Goal: Task Accomplishment & Management: Complete application form

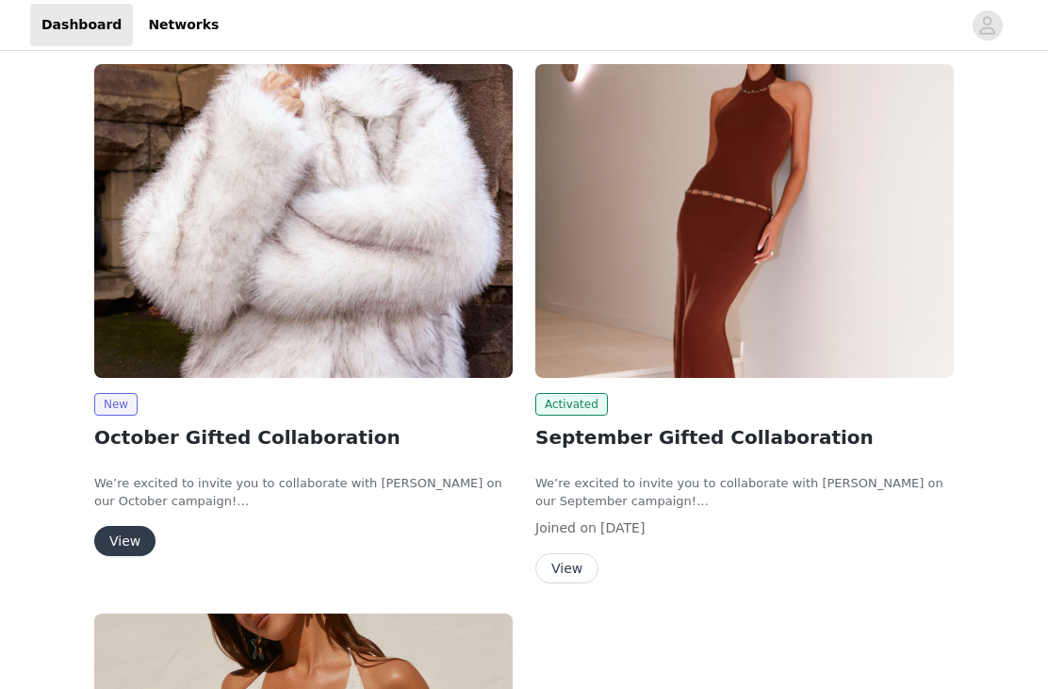
scroll to position [245, 0]
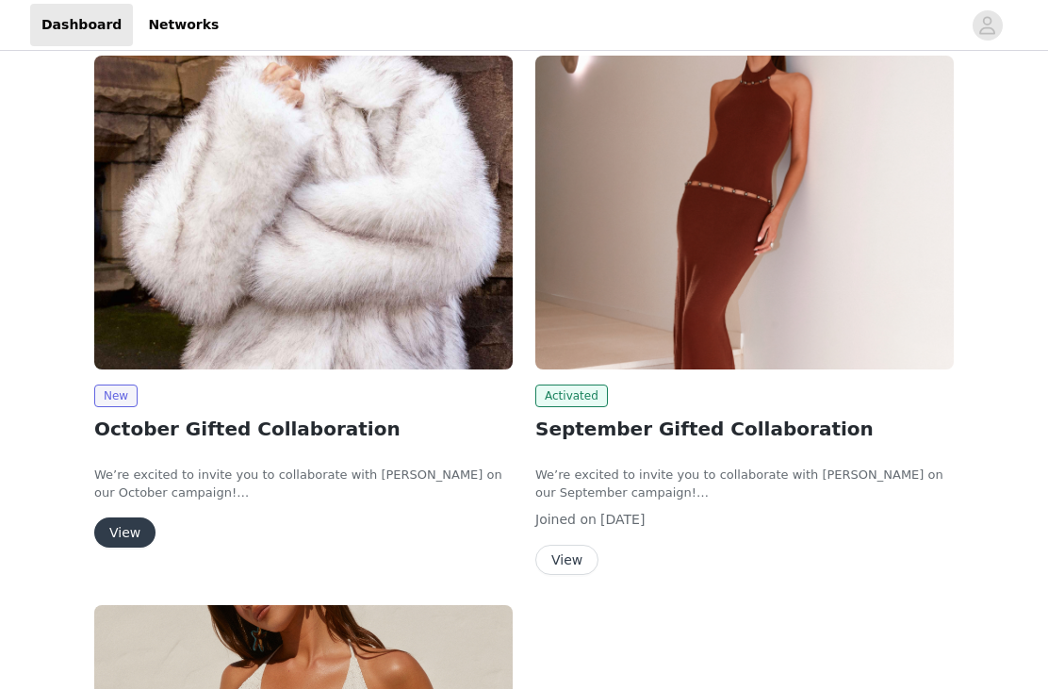
click at [131, 518] on button "View" at bounding box center [124, 532] width 61 height 30
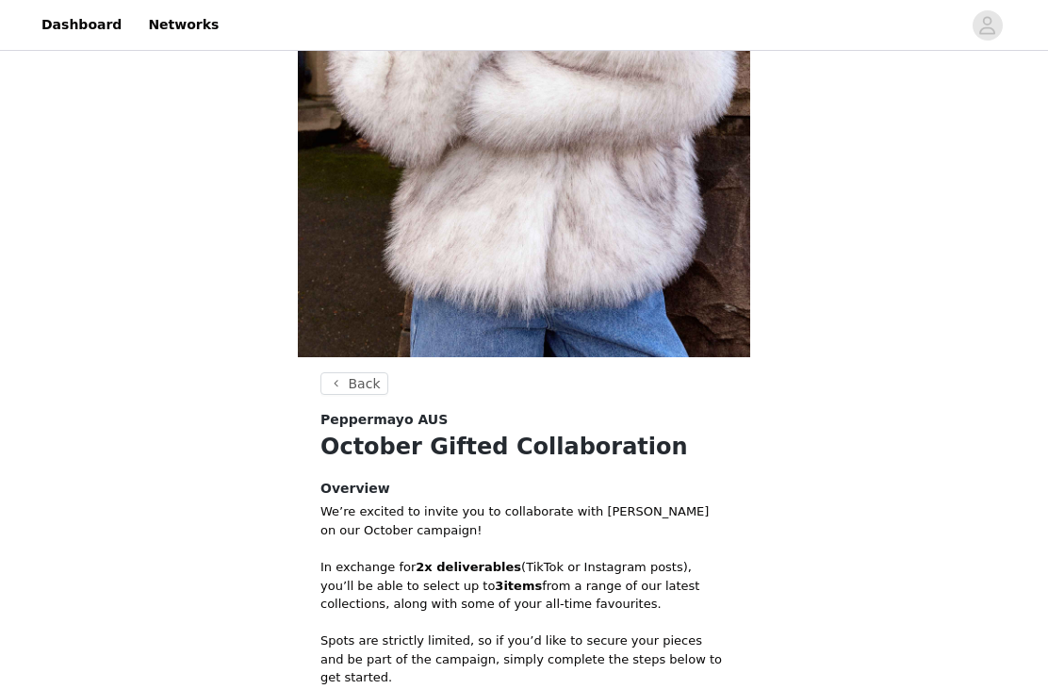
scroll to position [618, 0]
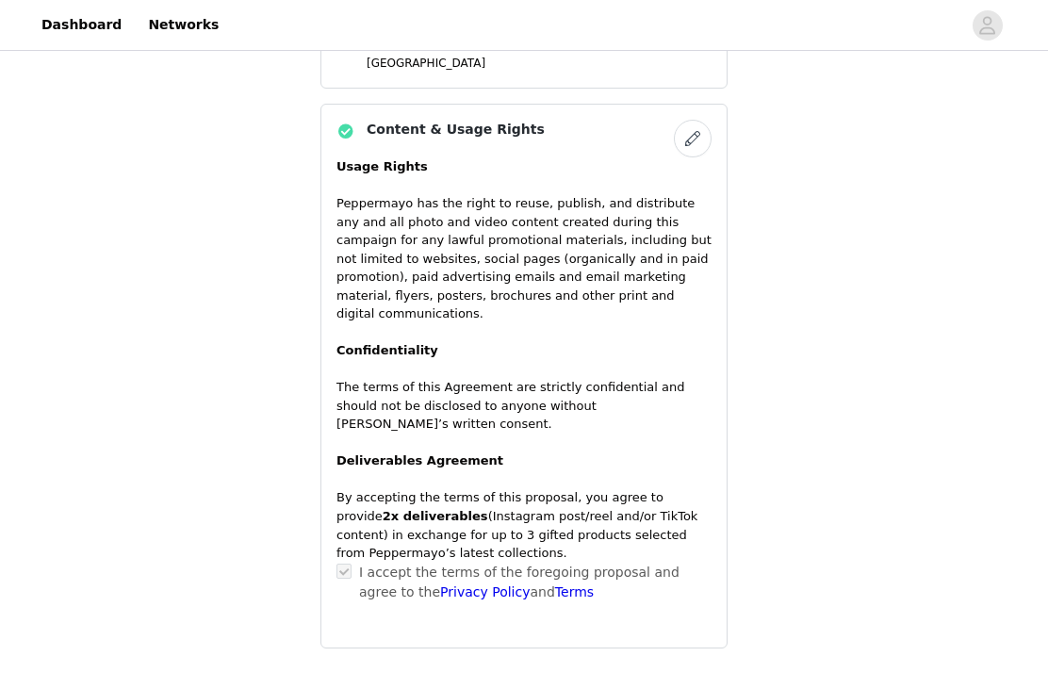
scroll to position [1453, 0]
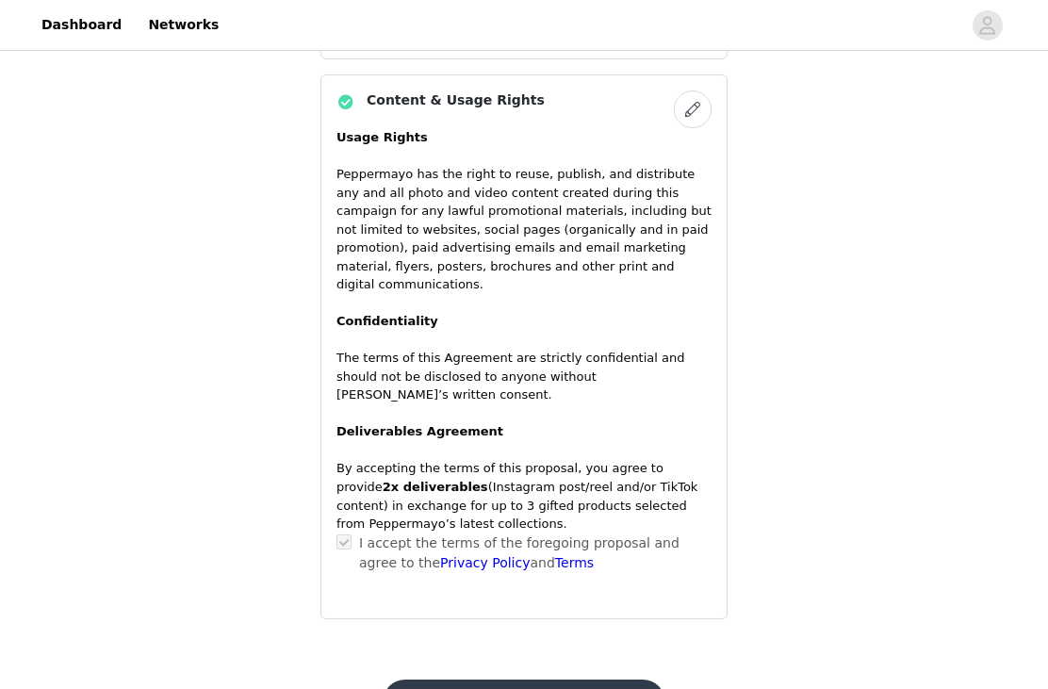
click at [592, 679] on button "Submit Proposal" at bounding box center [524, 701] width 282 height 45
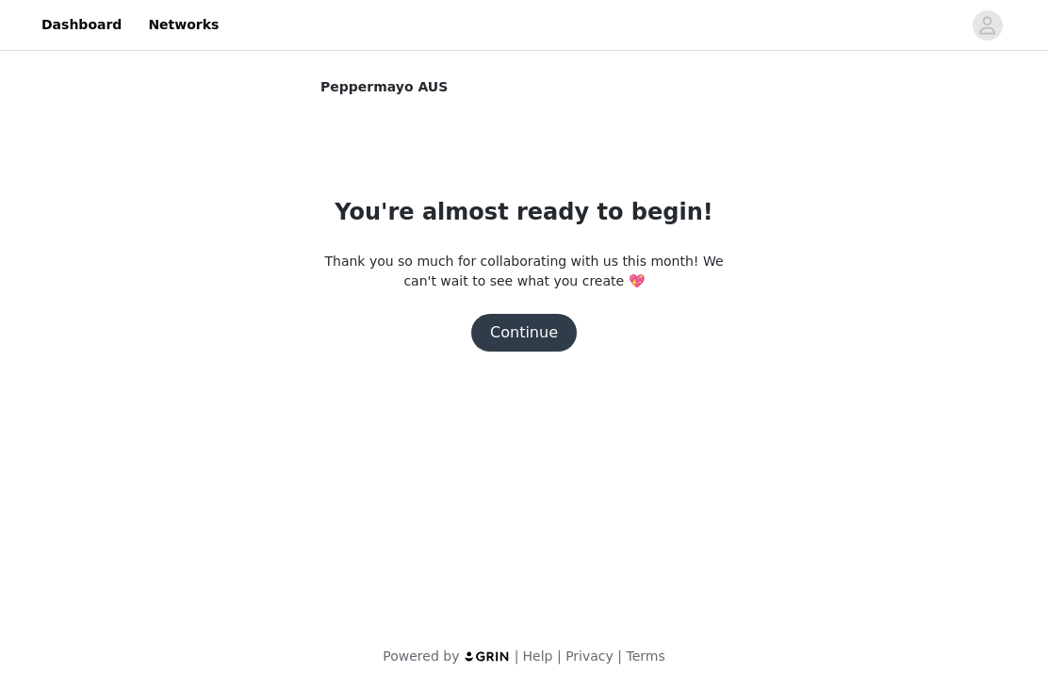
scroll to position [0, 0]
click at [546, 329] on button "Continue" at bounding box center [524, 333] width 106 height 38
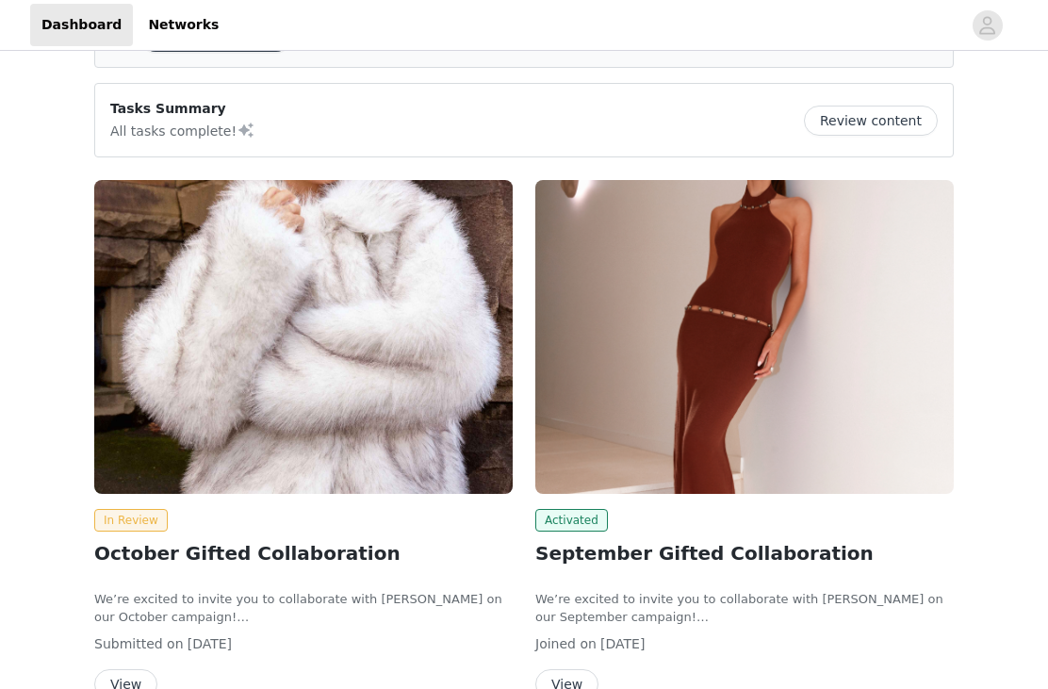
scroll to position [120, 0]
